Goal: Find specific page/section: Find specific page/section

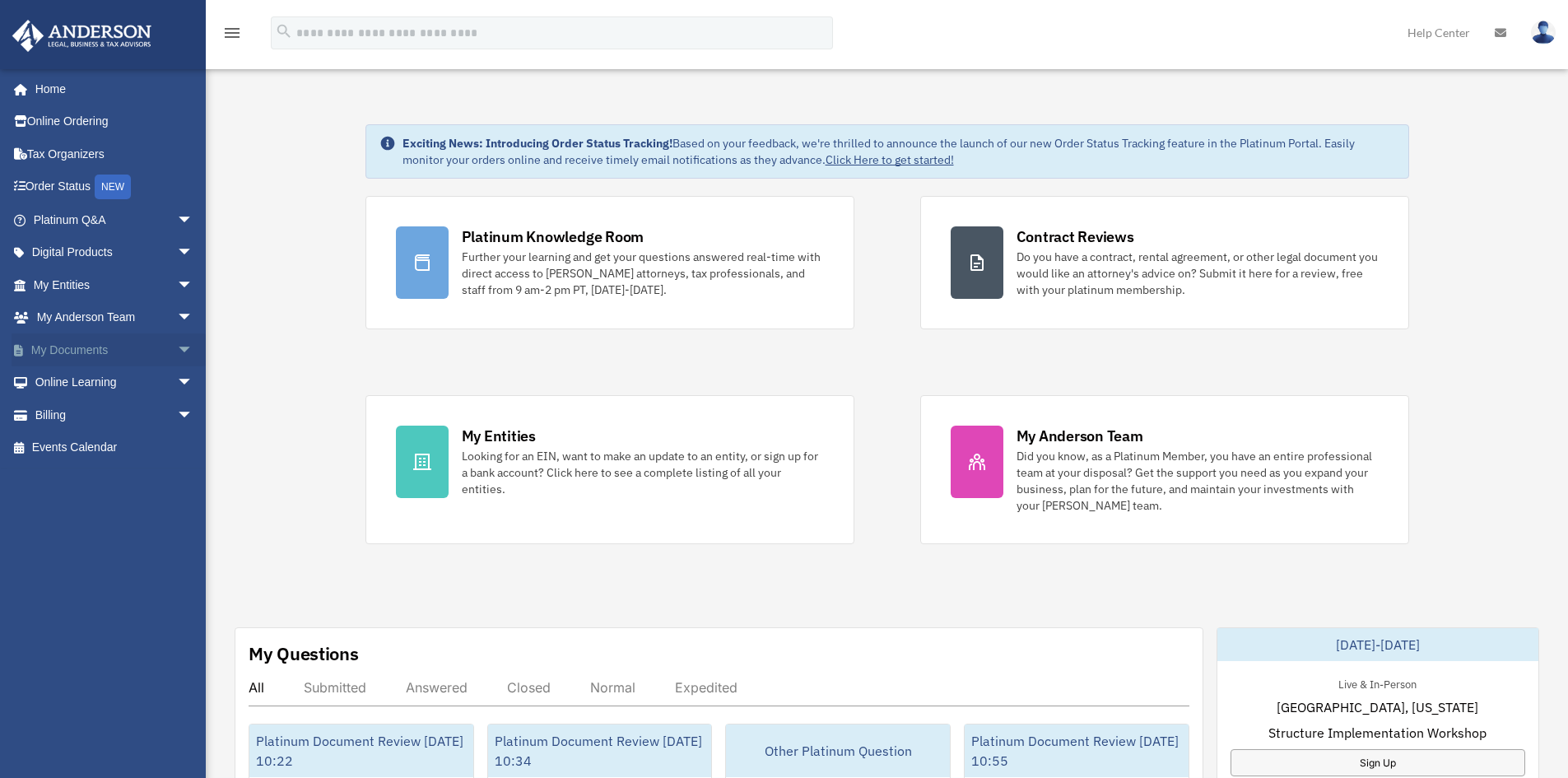
click at [104, 349] on link "My Documents arrow_drop_down" at bounding box center [115, 350] width 206 height 33
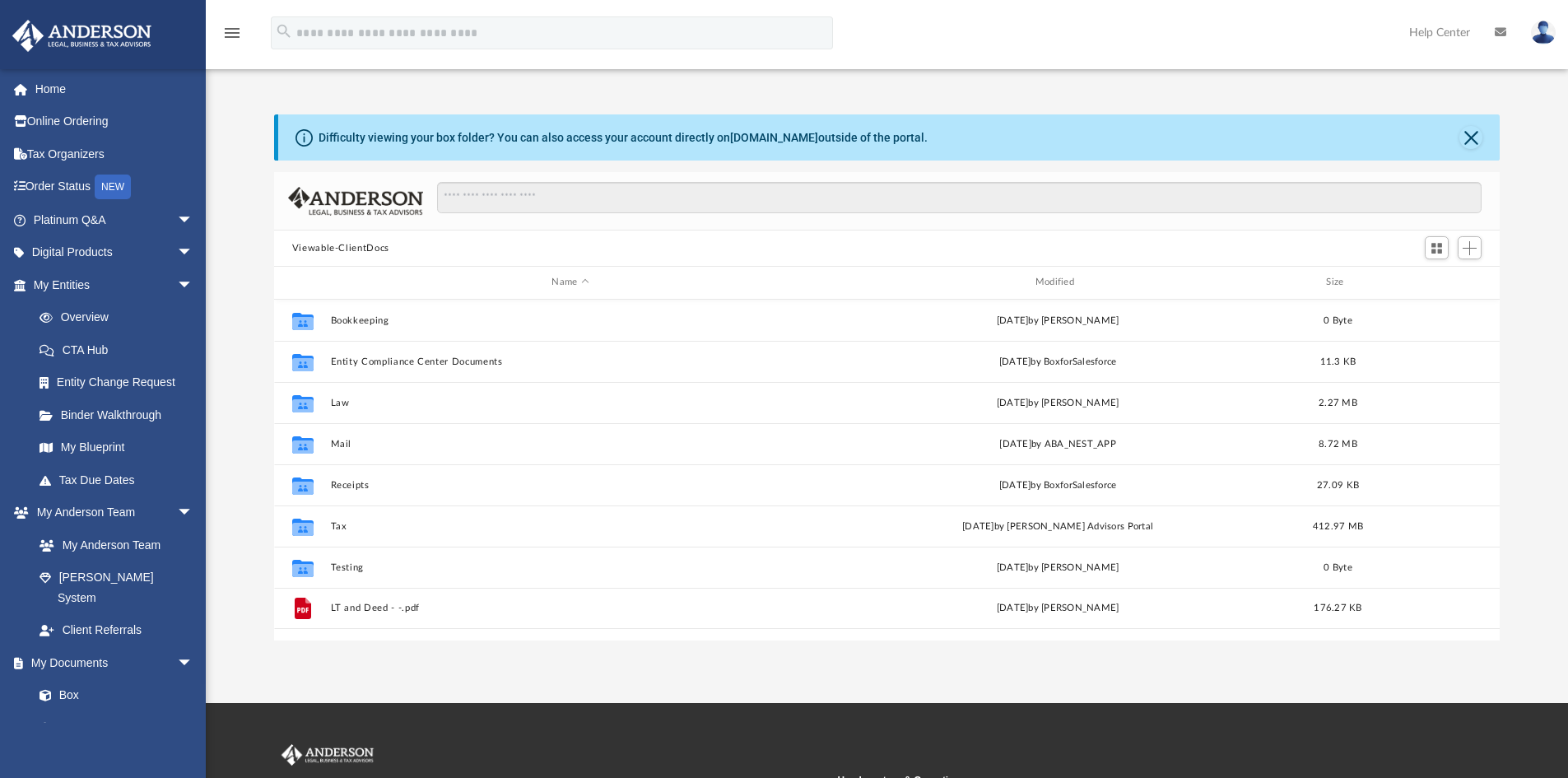
scroll to position [362, 1213]
click at [1542, 36] on img at bounding box center [1543, 32] width 24 height 24
